Goal: Information Seeking & Learning: Learn about a topic

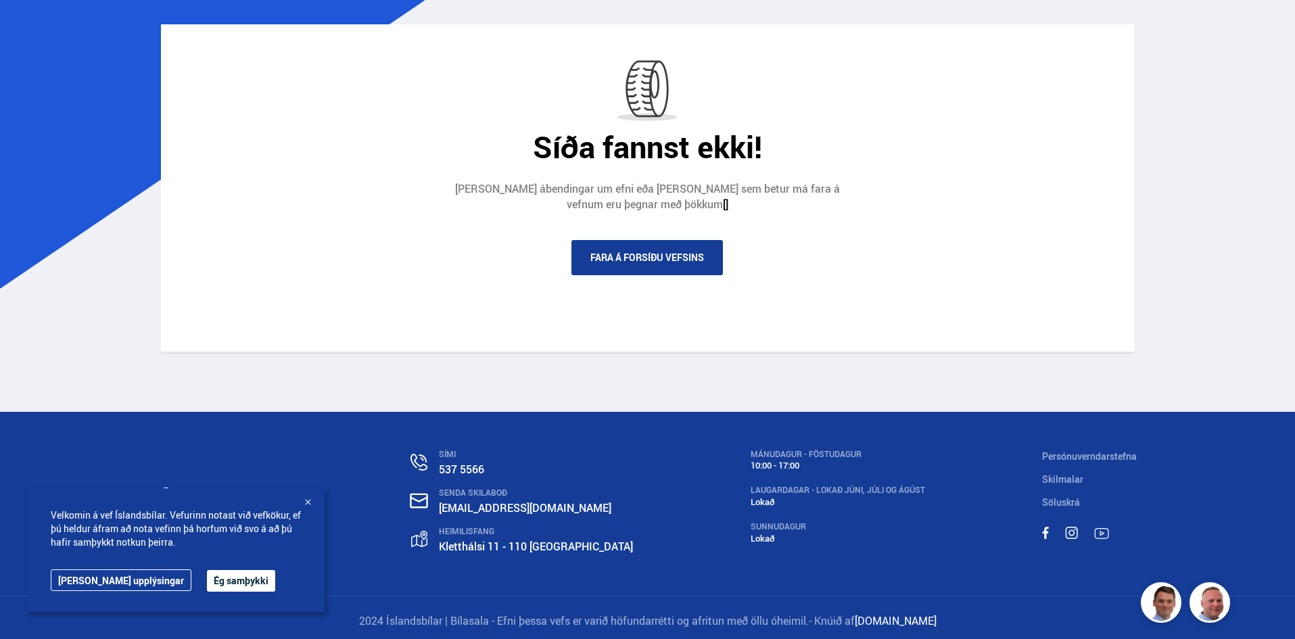
scroll to position [118, 0]
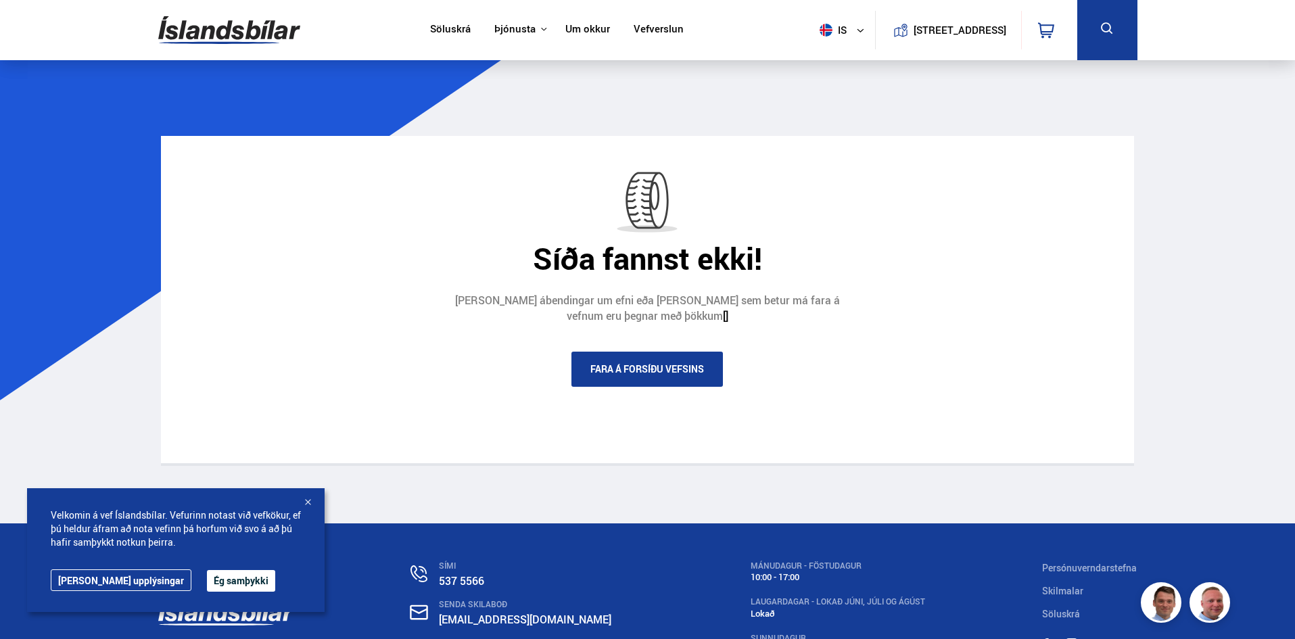
click at [635, 371] on link "Fara á forsíðu vefsins" at bounding box center [646, 369] width 151 height 35
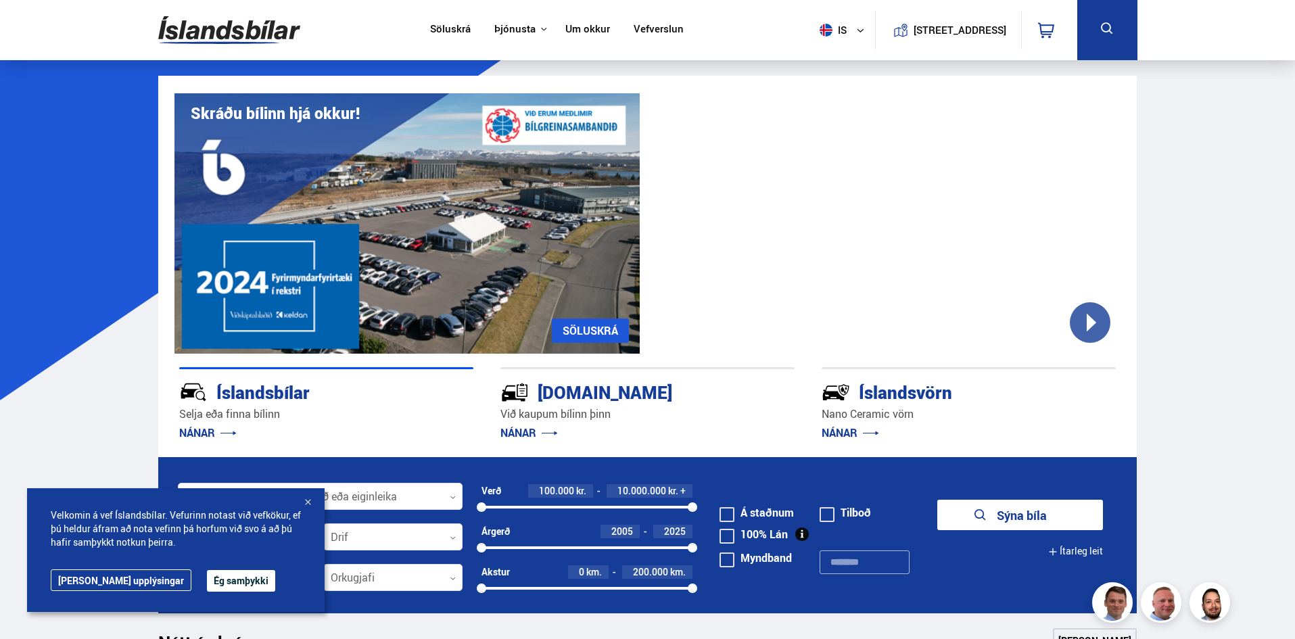
click at [310, 500] on div at bounding box center [308, 503] width 14 height 14
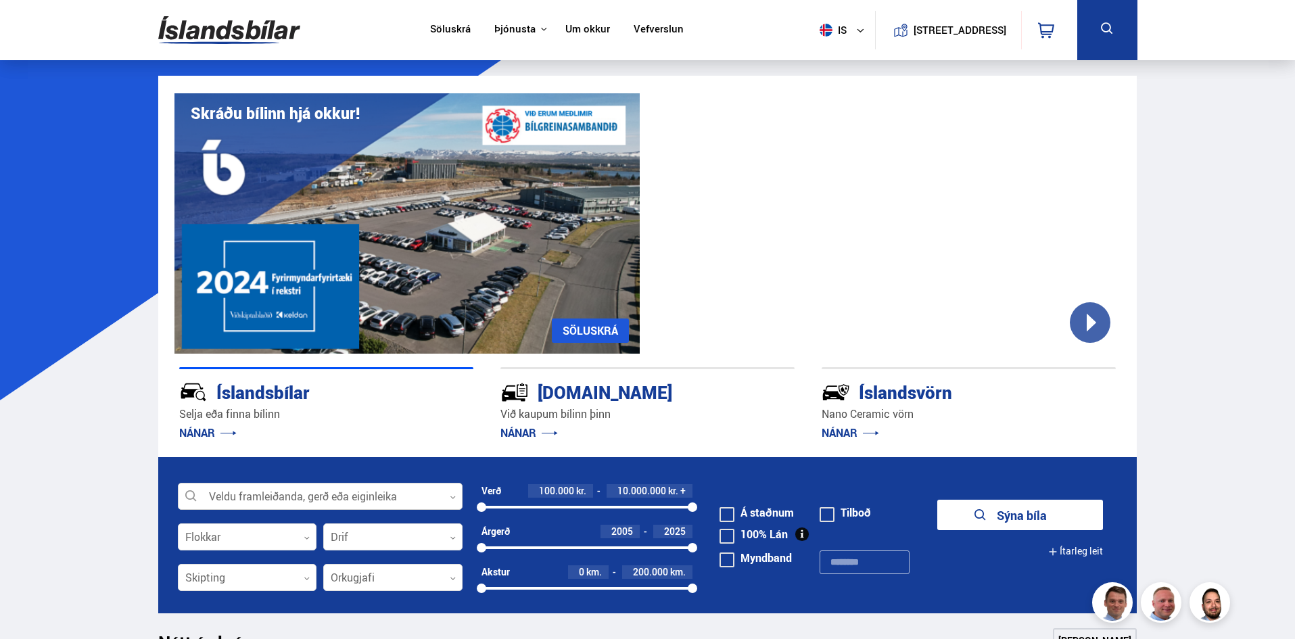
click at [452, 497] on icon at bounding box center [453, 497] width 6 height 6
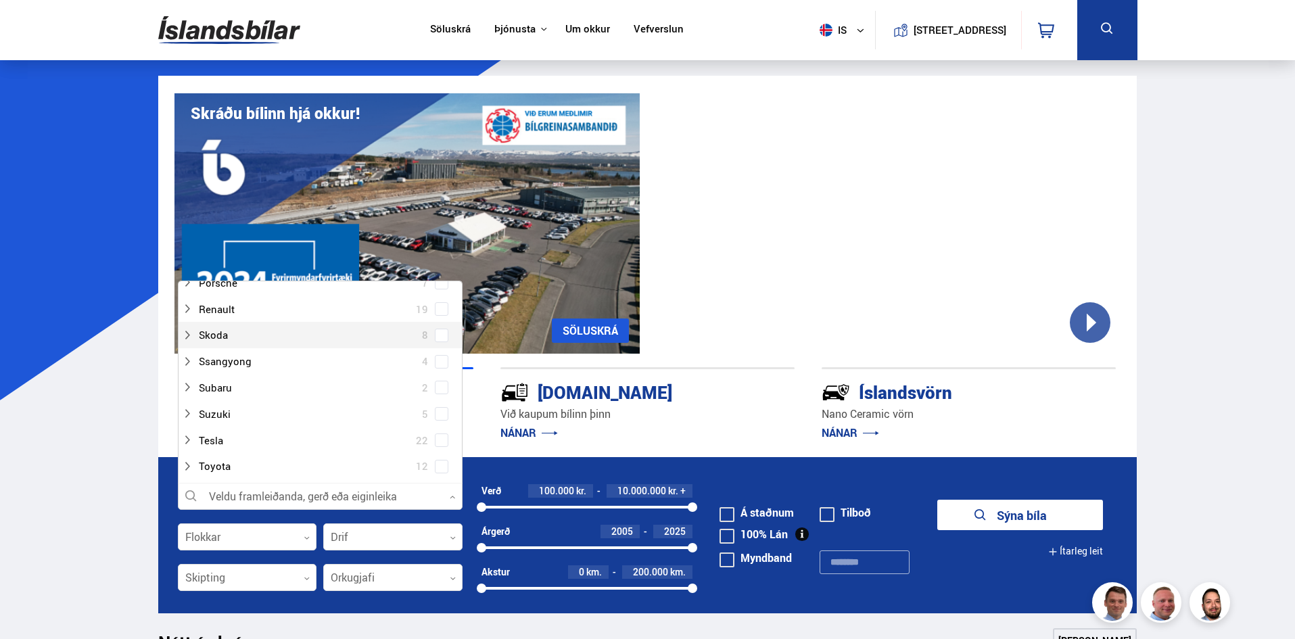
scroll to position [744, 0]
click at [220, 386] on div at bounding box center [306, 387] width 249 height 20
click at [439, 410] on span at bounding box center [441, 412] width 5 height 5
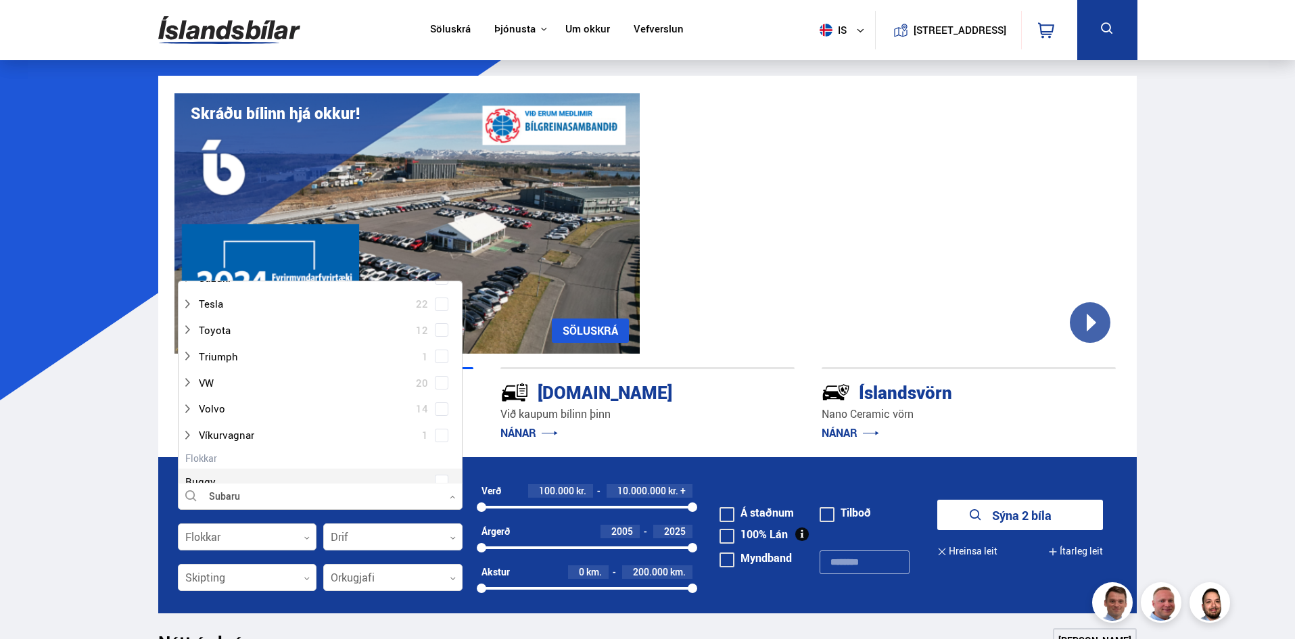
click at [306, 538] on icon at bounding box center [307, 538] width 6 height 6
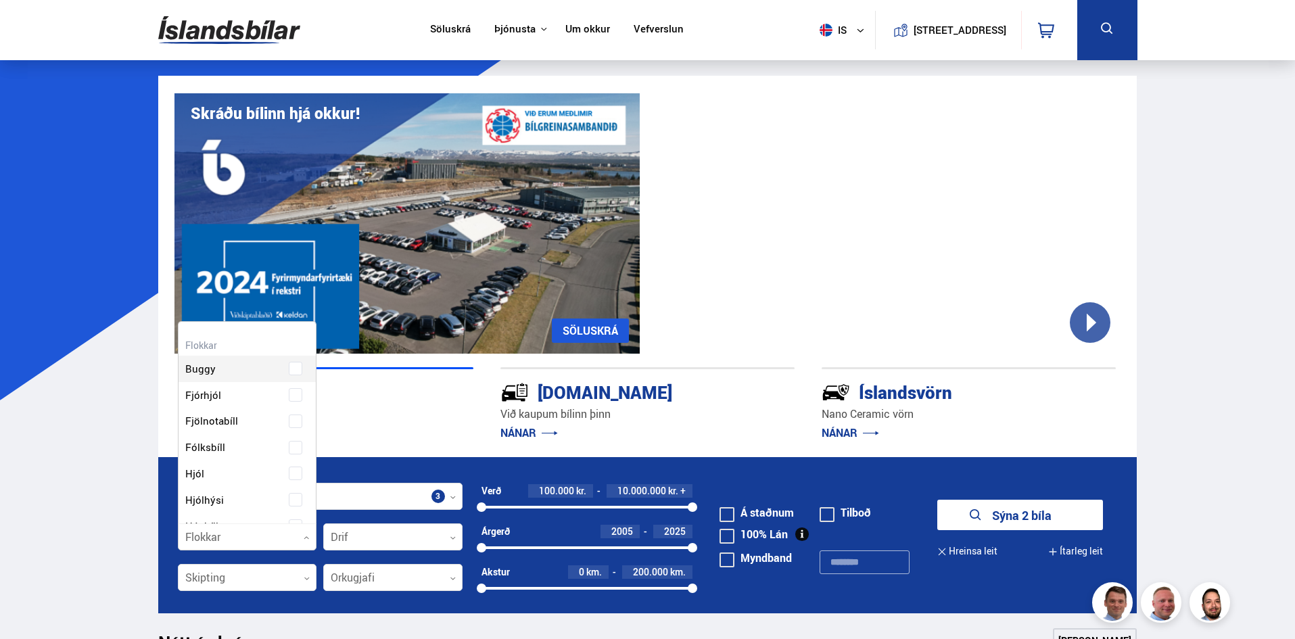
scroll to position [201, 134]
click at [205, 396] on div "Buggy Fjórhjól Fjölnotabíll Fólksbíll Hjól Hjólhýsi Húsbíll Jeppi Pallbíll Send…" at bounding box center [247, 608] width 138 height 492
click at [293, 444] on span at bounding box center [295, 443] width 5 height 5
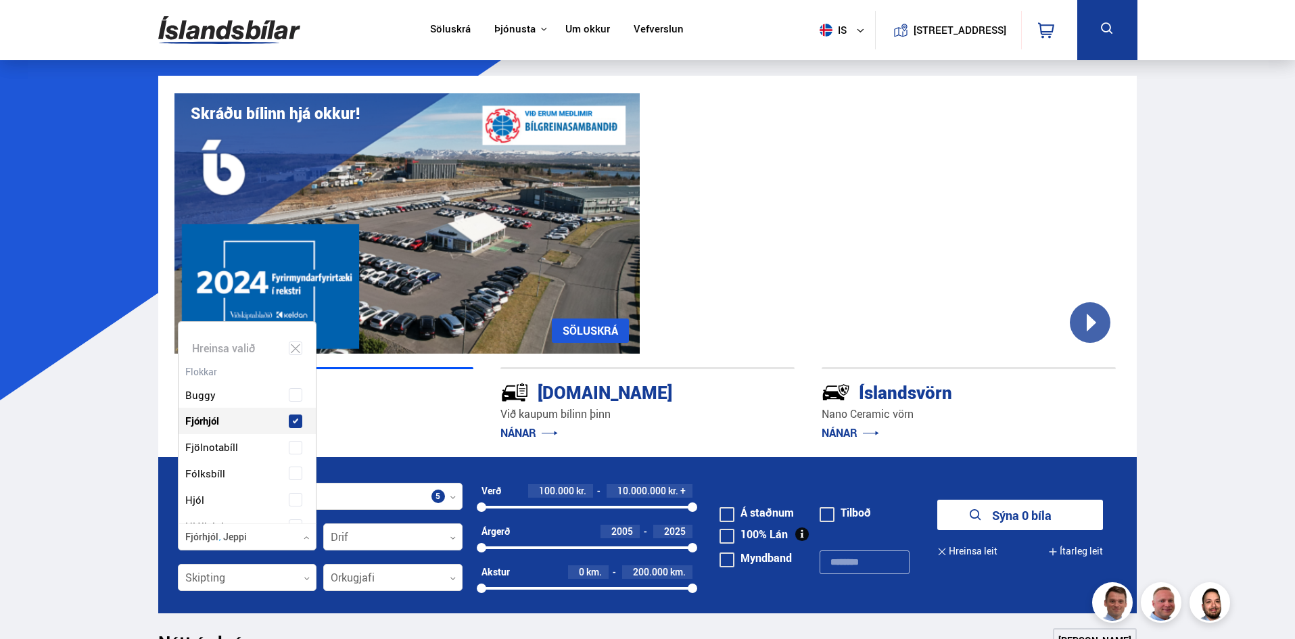
click at [290, 424] on span at bounding box center [296, 421] width 14 height 14
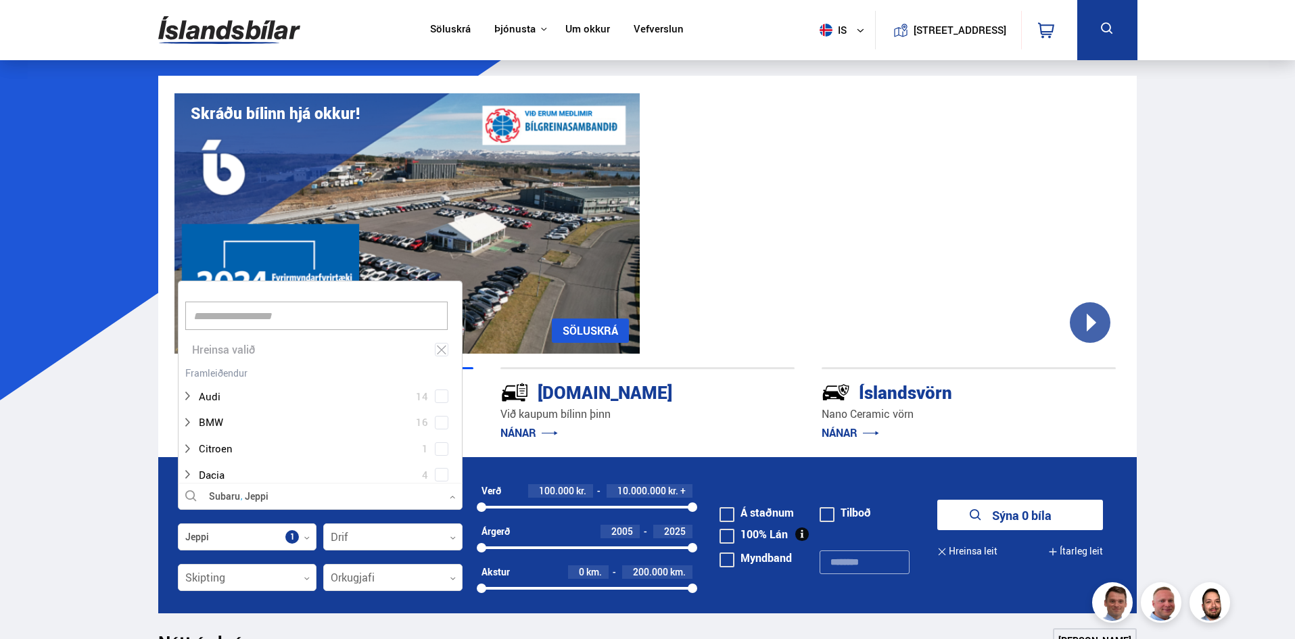
click at [454, 496] on icon at bounding box center [453, 497] width 6 height 6
click at [451, 498] on icon at bounding box center [453, 497] width 6 height 6
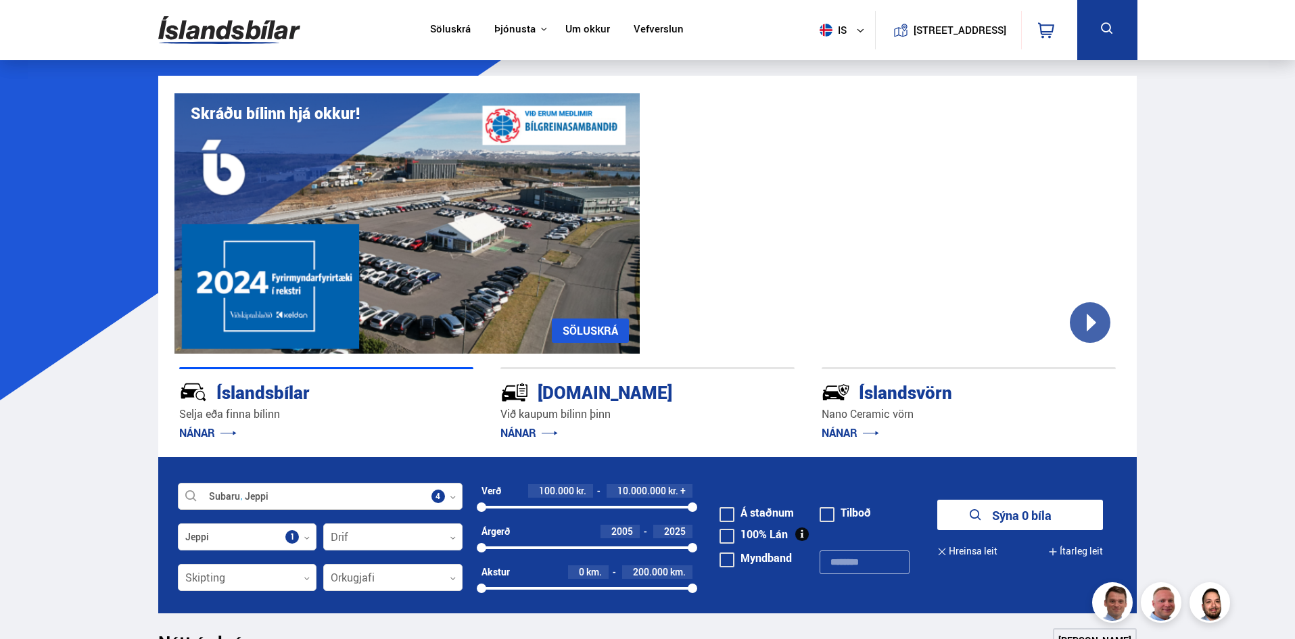
click at [455, 499] on icon at bounding box center [453, 497] width 6 height 6
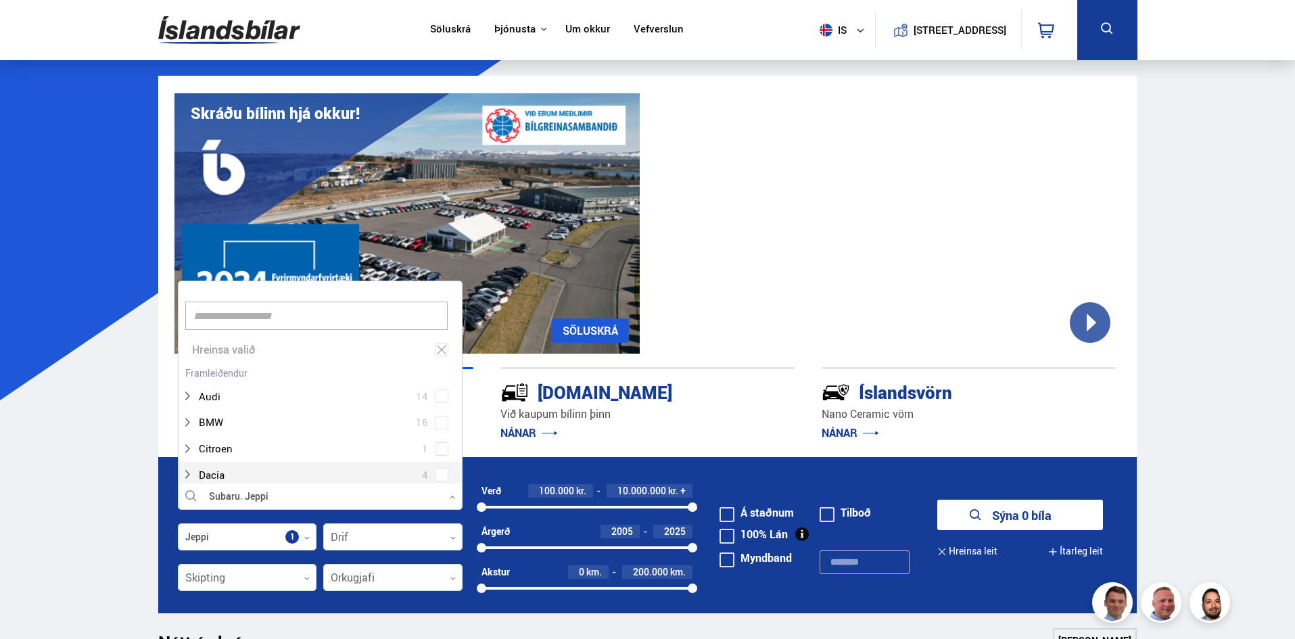
scroll to position [201, 281]
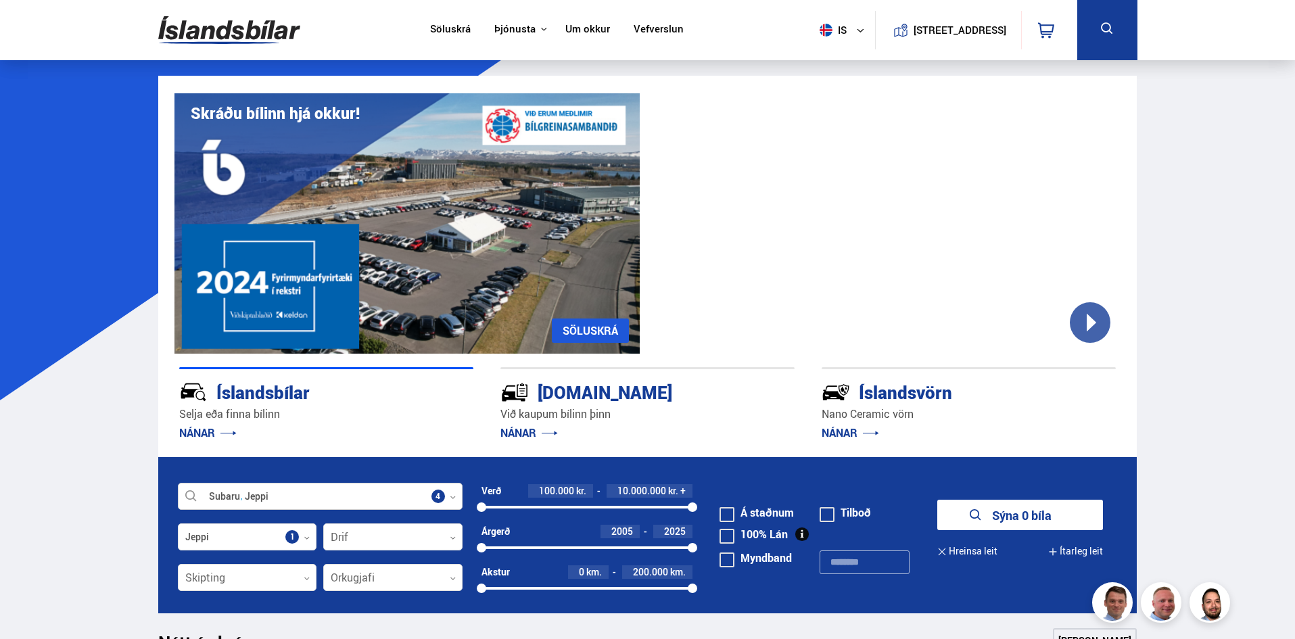
click at [237, 497] on div at bounding box center [320, 496] width 285 height 27
click at [456, 535] on div at bounding box center [392, 537] width 139 height 27
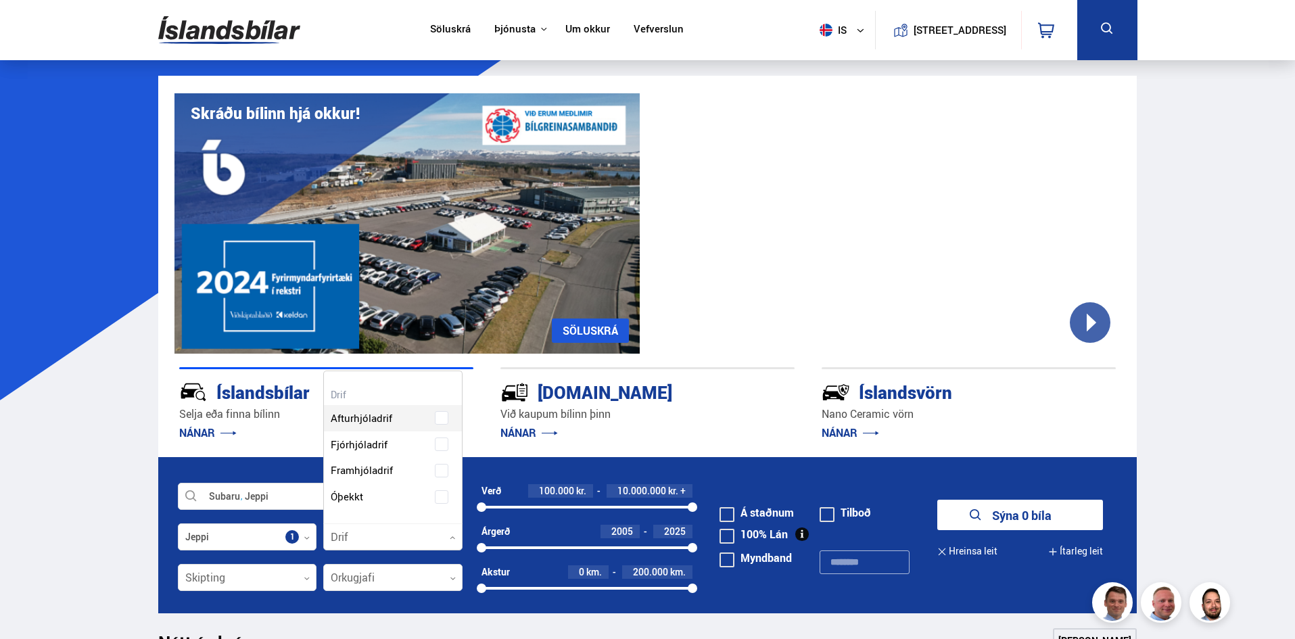
scroll to position [152, 137]
click at [382, 444] on span "Fjórhjóladrif" at bounding box center [359, 445] width 57 height 20
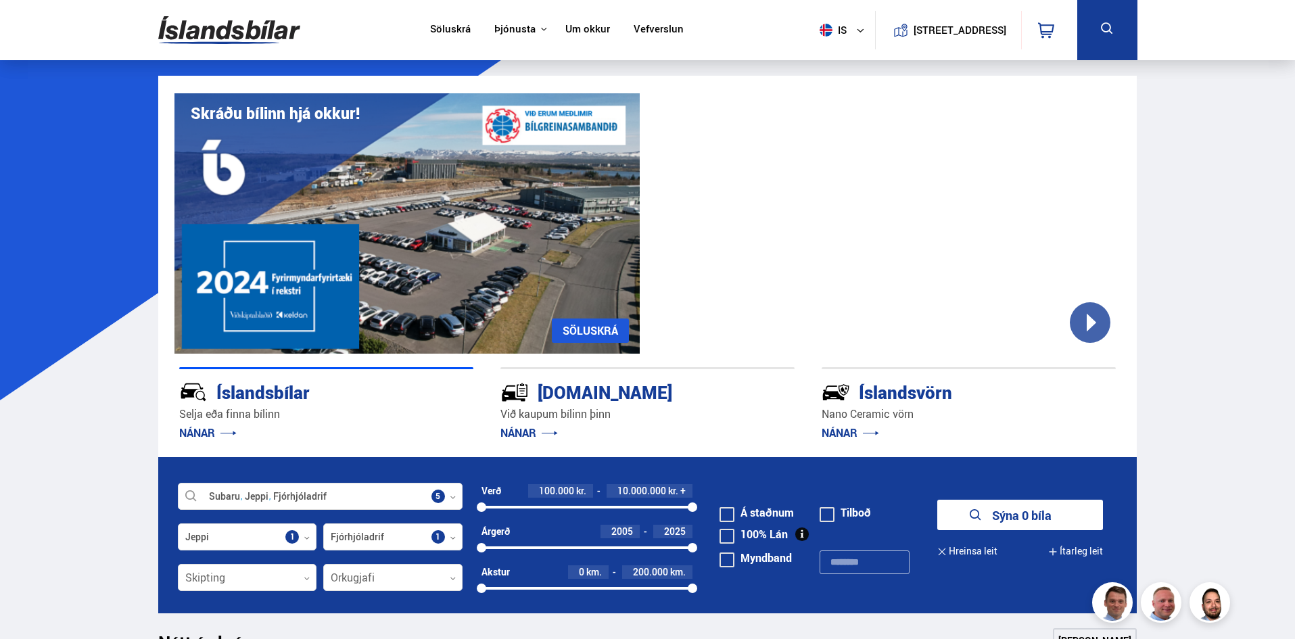
click at [1015, 519] on button "Sýna 0 bíla" at bounding box center [1020, 515] width 166 height 30
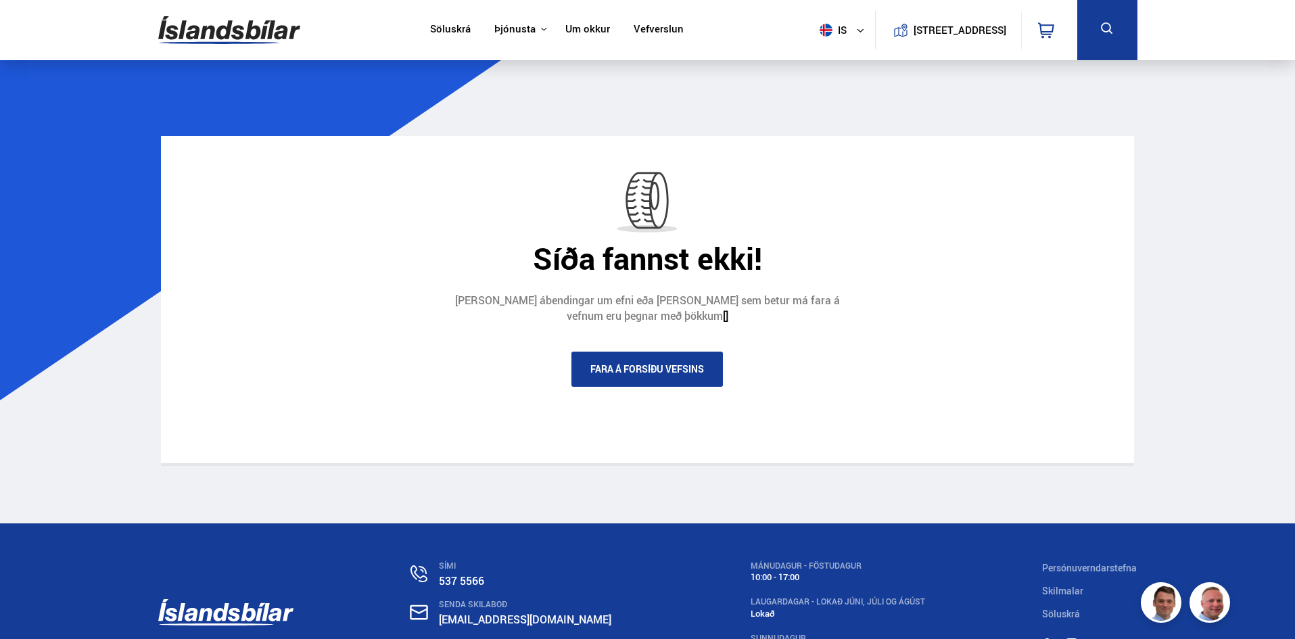
click at [437, 27] on link "Söluskrá" at bounding box center [450, 30] width 41 height 14
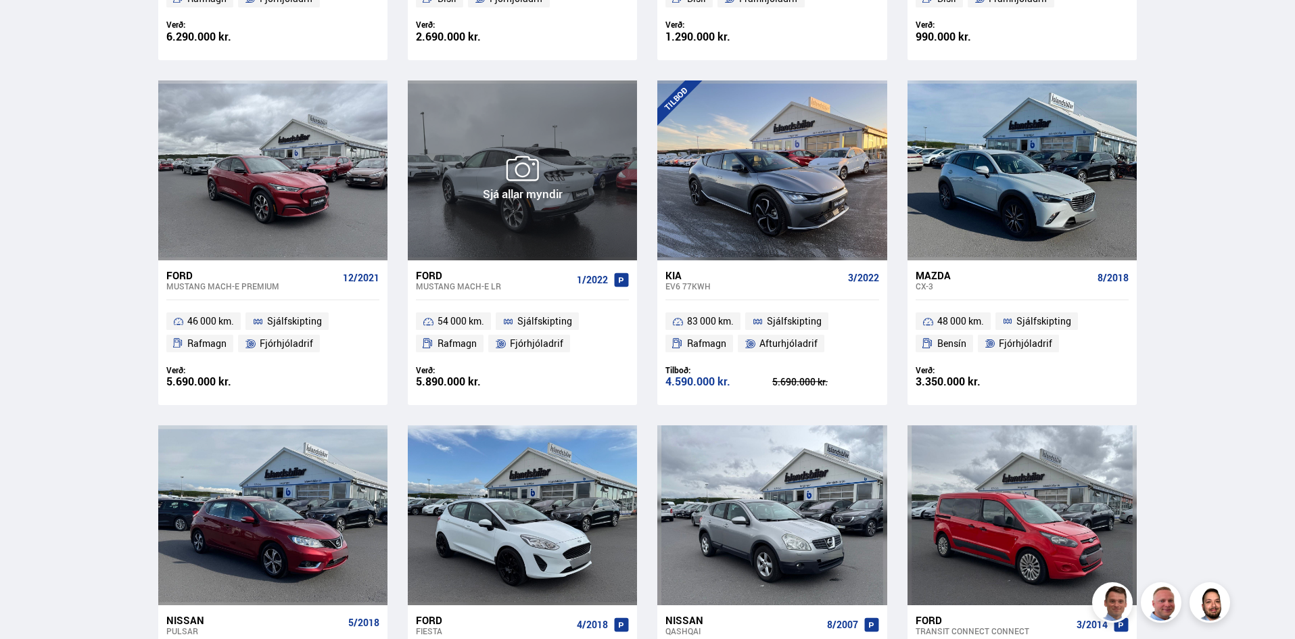
scroll to position [1285, 0]
